Goal: Information Seeking & Learning: Learn about a topic

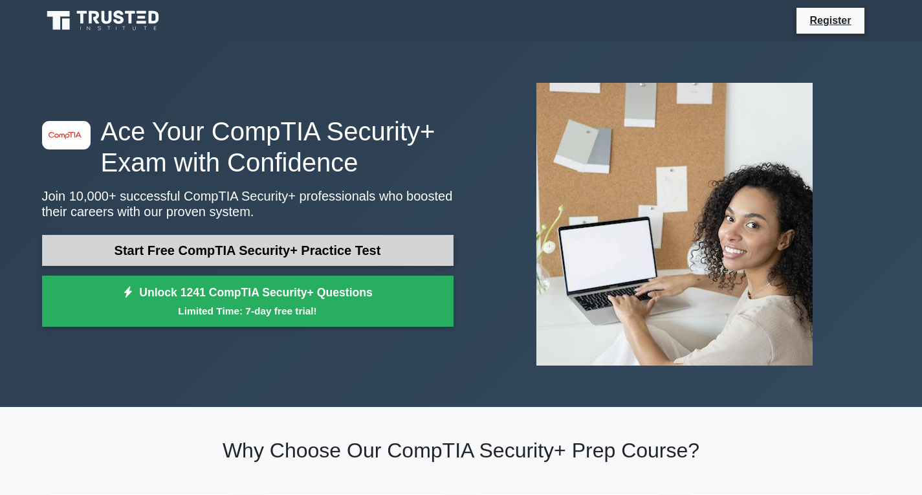
click at [274, 245] on link "Start Free CompTIA Security+ Practice Test" at bounding box center [247, 250] width 411 height 31
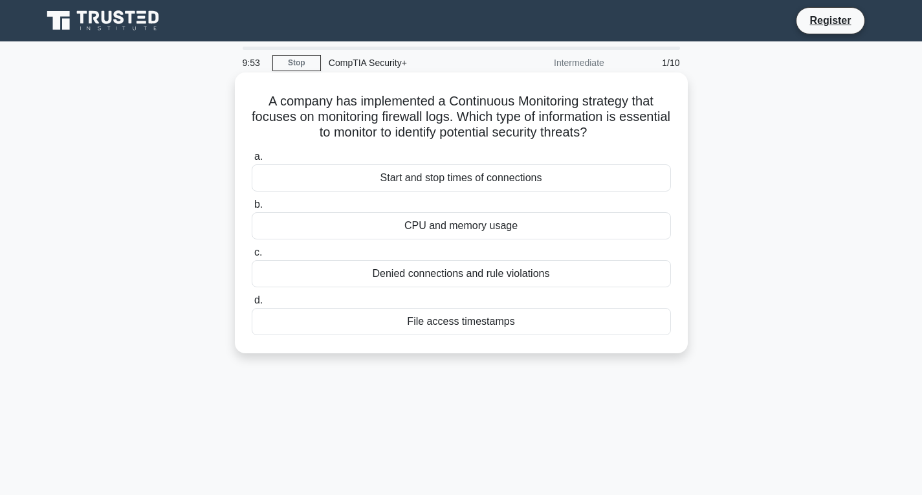
click at [484, 278] on div "Denied connections and rule violations" at bounding box center [461, 273] width 419 height 27
click at [252, 257] on input "c. Denied connections and rule violations" at bounding box center [252, 252] width 0 height 8
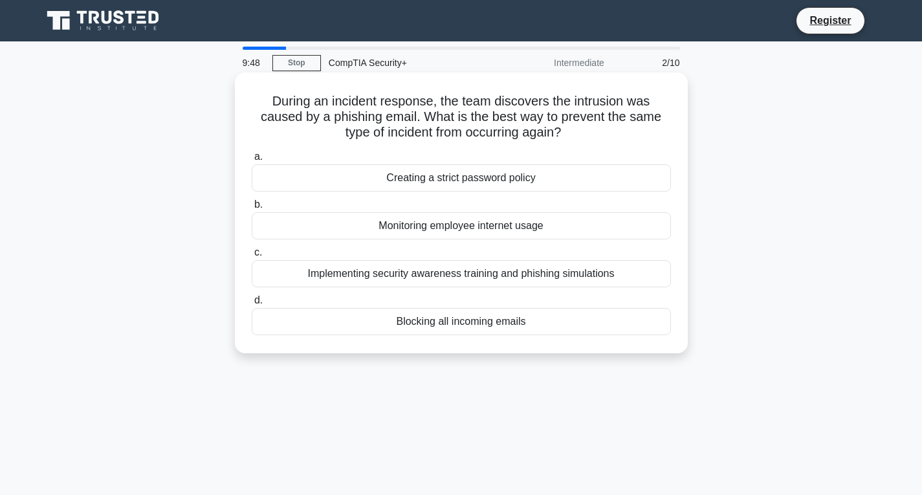
click at [469, 278] on div "Implementing security awareness training and phishing simulations" at bounding box center [461, 273] width 419 height 27
click at [252, 257] on input "c. Implementing security awareness training and phishing simulations" at bounding box center [252, 252] width 0 height 8
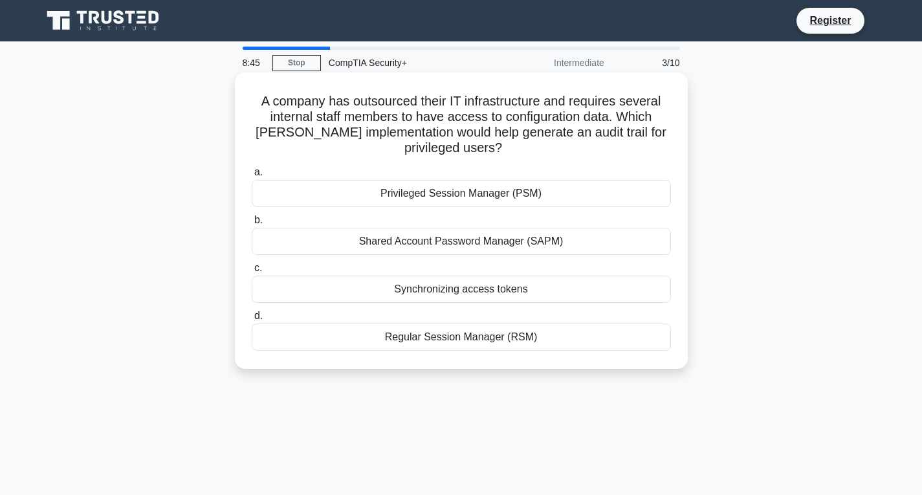
click at [501, 202] on div "Privileged Session Manager (PSM)" at bounding box center [461, 193] width 419 height 27
click at [252, 177] on input "a. Privileged Session Manager (PSM)" at bounding box center [252, 172] width 0 height 8
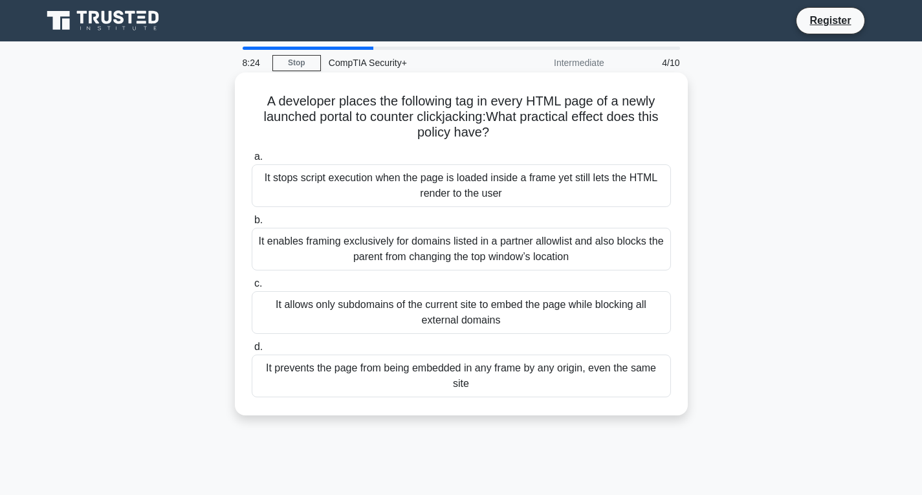
click at [550, 311] on div "It allows only subdomains of the current site to embed the page while blocking …" at bounding box center [461, 312] width 419 height 43
click at [252, 288] on input "c. It allows only subdomains of the current site to embed the page while blocki…" at bounding box center [252, 283] width 0 height 8
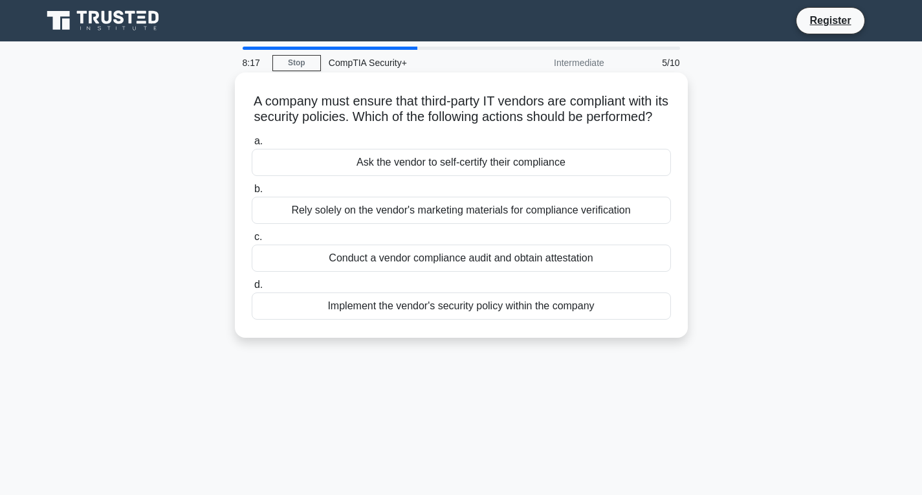
click at [450, 272] on div "Conduct a vendor compliance audit and obtain attestation" at bounding box center [461, 257] width 419 height 27
click at [252, 241] on input "c. Conduct a vendor compliance audit and obtain attestation" at bounding box center [252, 237] width 0 height 8
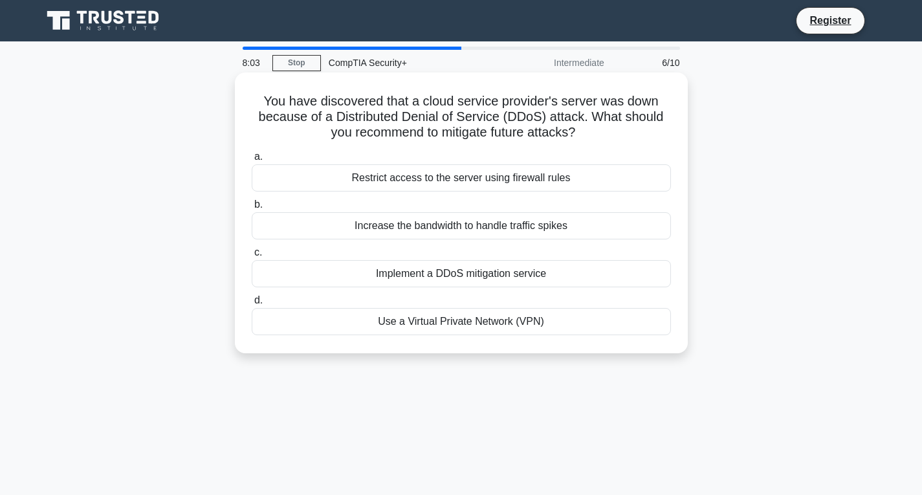
click at [599, 263] on div "Implement a DDoS mitigation service" at bounding box center [461, 273] width 419 height 27
click at [252, 257] on input "c. Implement a DDoS mitigation service" at bounding box center [252, 252] width 0 height 8
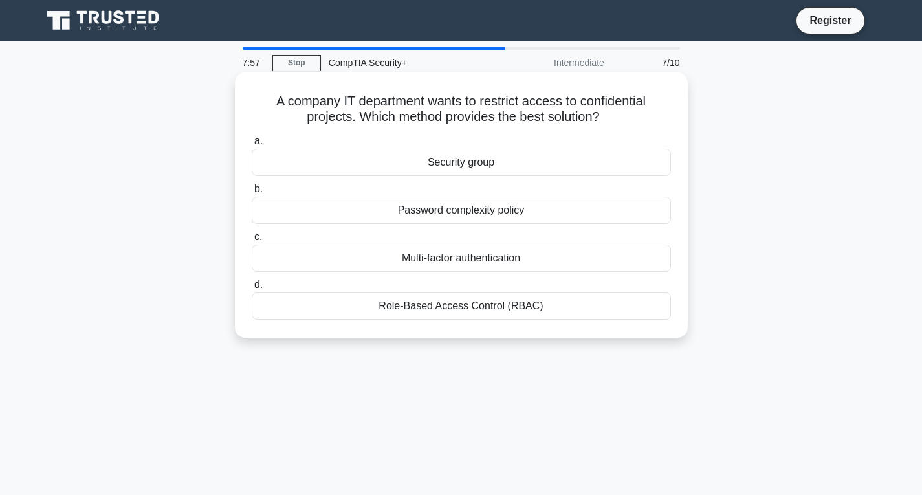
click at [510, 287] on label "d. Role-Based Access Control (RBAC)" at bounding box center [461, 298] width 419 height 43
click at [252, 287] on input "d. Role-Based Access Control (RBAC)" at bounding box center [252, 285] width 0 height 8
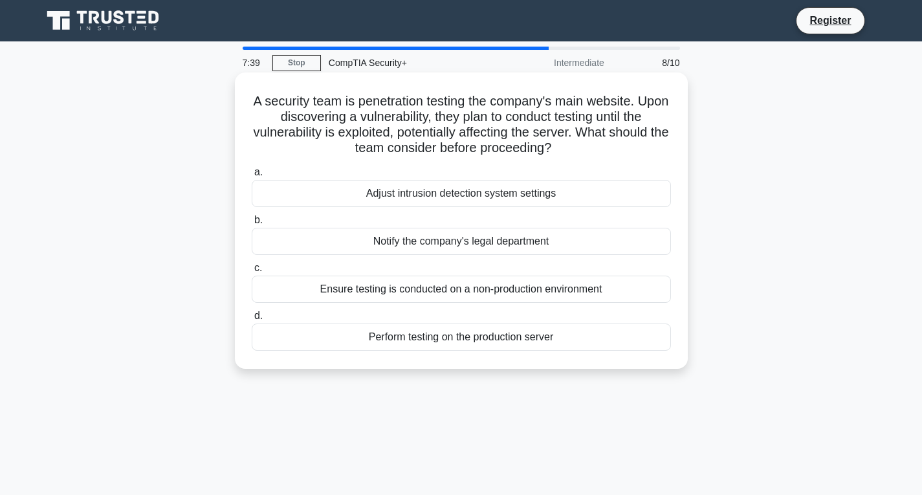
click at [572, 295] on div "Ensure testing is conducted on a non-production environment" at bounding box center [461, 289] width 419 height 27
click at [252, 272] on input "c. Ensure testing is conducted on a non-production environment" at bounding box center [252, 268] width 0 height 8
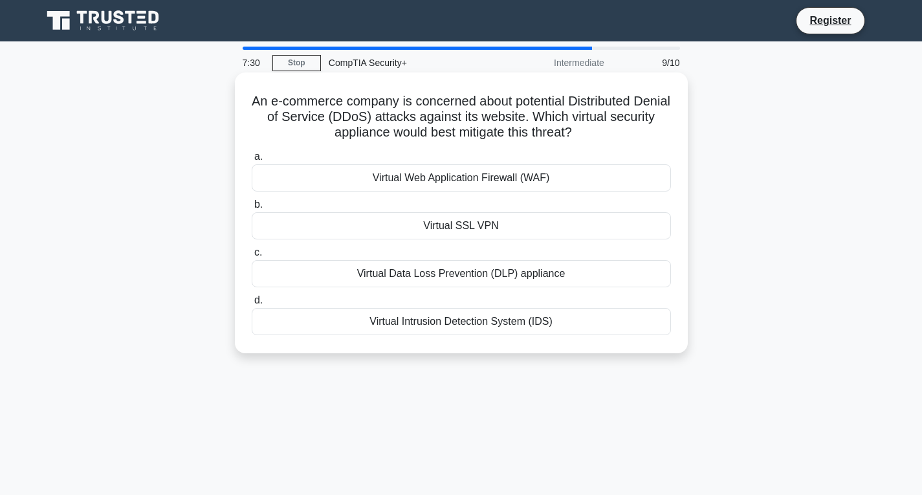
click at [477, 278] on div "Virtual Data Loss Prevention (DLP) appliance" at bounding box center [461, 273] width 419 height 27
click at [252, 257] on input "c. Virtual Data Loss Prevention (DLP) appliance" at bounding box center [252, 252] width 0 height 8
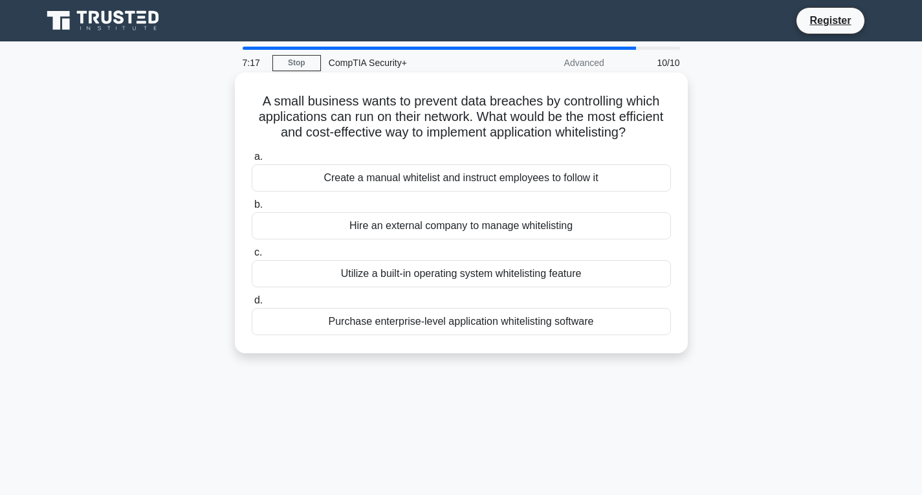
click at [501, 287] on div "Utilize a built-in operating system whitelisting feature" at bounding box center [461, 273] width 419 height 27
click at [252, 257] on input "c. Utilize a built-in operating system whitelisting feature" at bounding box center [252, 252] width 0 height 8
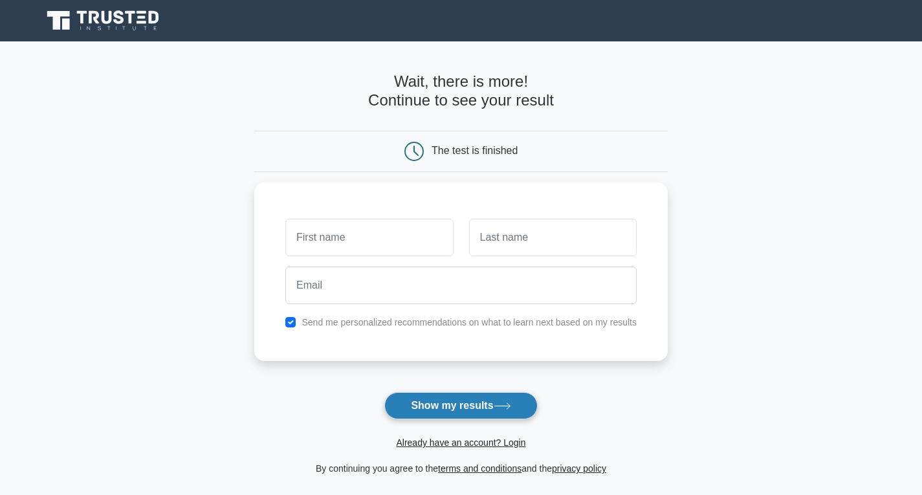
click at [475, 405] on button "Show my results" at bounding box center [460, 405] width 153 height 27
drag, startPoint x: 475, startPoint y: 405, endPoint x: 305, endPoint y: 305, distance: 196.6
click at [305, 305] on div at bounding box center [460, 282] width 367 height 48
